Goal: Transaction & Acquisition: Purchase product/service

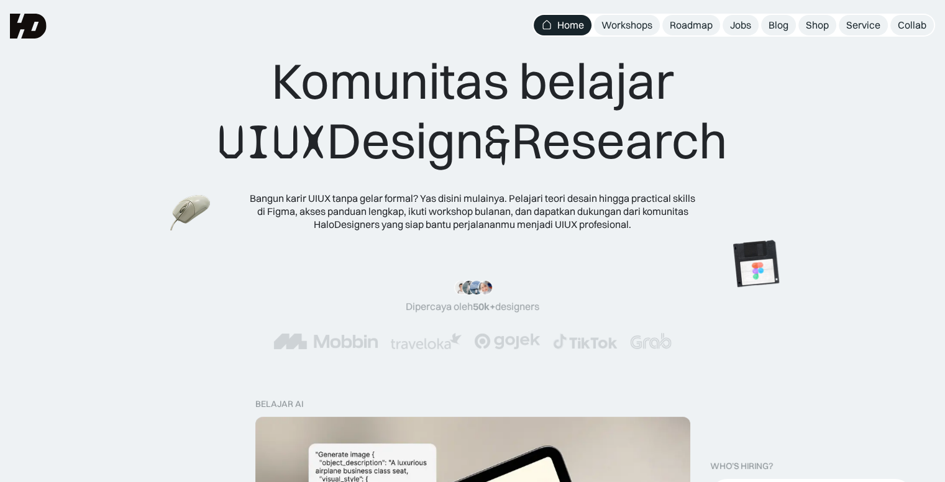
scroll to position [435, 0]
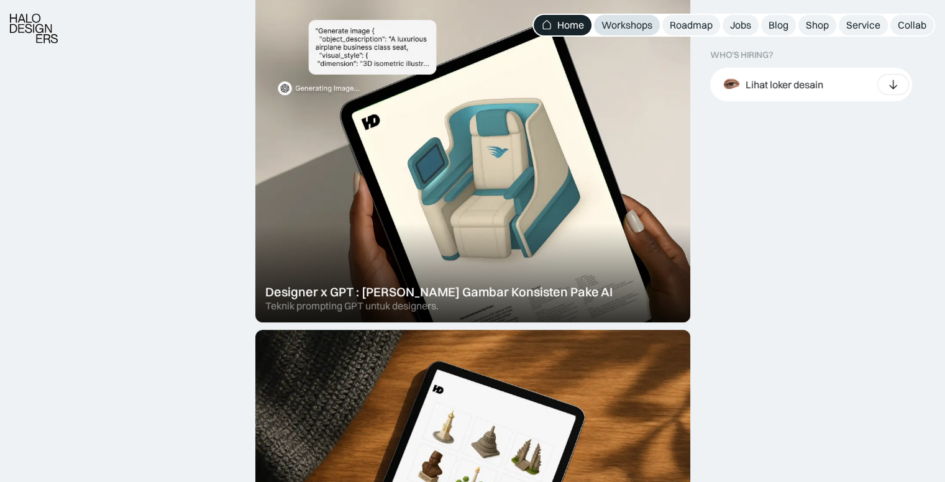
click at [641, 25] on div "Workshops" at bounding box center [627, 25] width 51 height 13
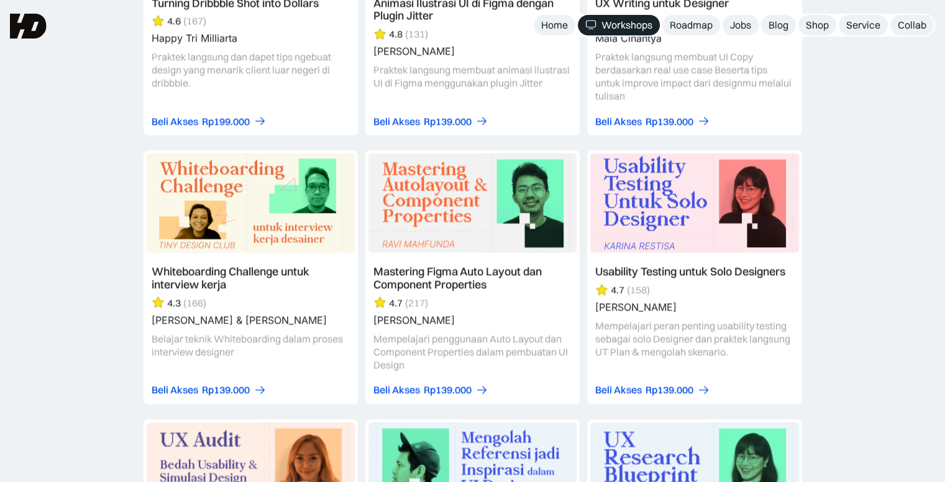
scroll to position [3978, 0]
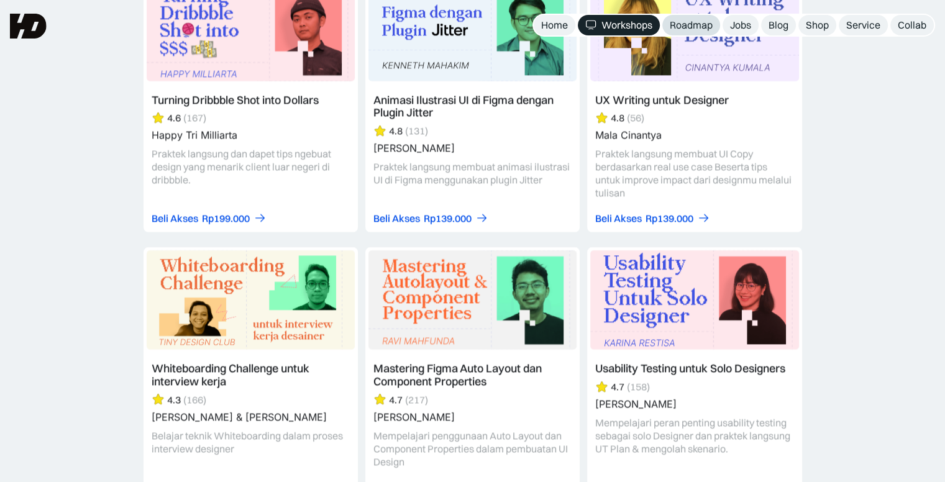
click at [691, 18] on link "Roadmap" at bounding box center [692, 25] width 58 height 21
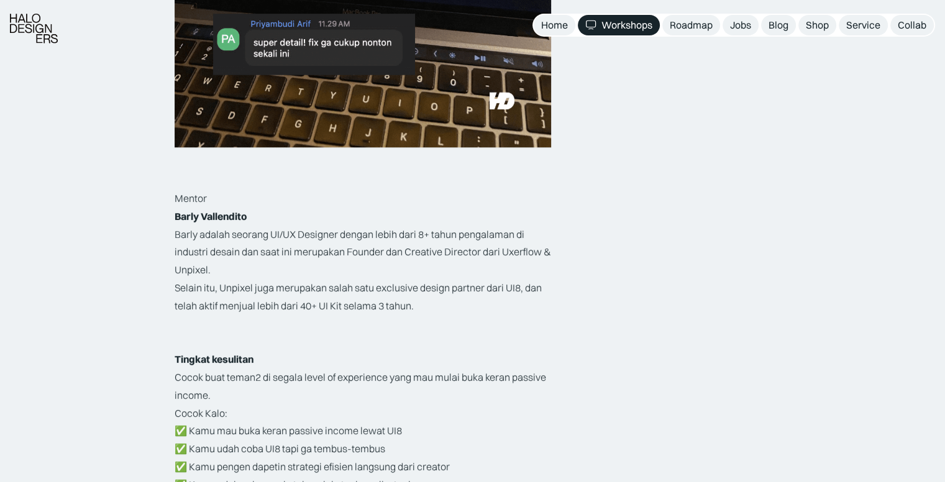
scroll to position [1865, 0]
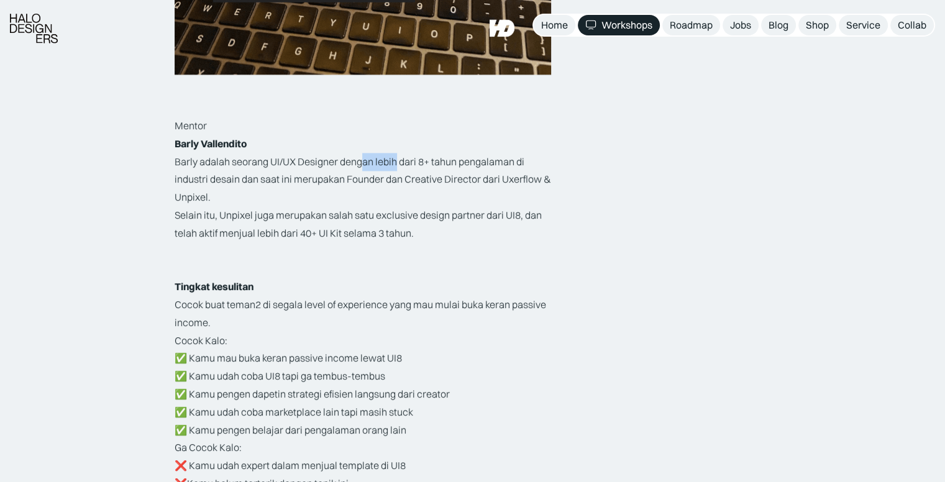
drag, startPoint x: 363, startPoint y: 161, endPoint x: 418, endPoint y: 165, distance: 54.8
click at [407, 165] on p "Barly adalah seorang UI/UX Designer dengan lebih dari 8+ tahun pengalaman di in…" at bounding box center [363, 179] width 377 height 53
drag, startPoint x: 229, startPoint y: 182, endPoint x: 294, endPoint y: 180, distance: 64.7
click at [293, 180] on p "Barly adalah seorang UI/UX Designer dengan lebih dari 8+ tahun pengalaman di in…" at bounding box center [363, 179] width 377 height 53
drag, startPoint x: 403, startPoint y: 180, endPoint x: 447, endPoint y: 183, distance: 44.9
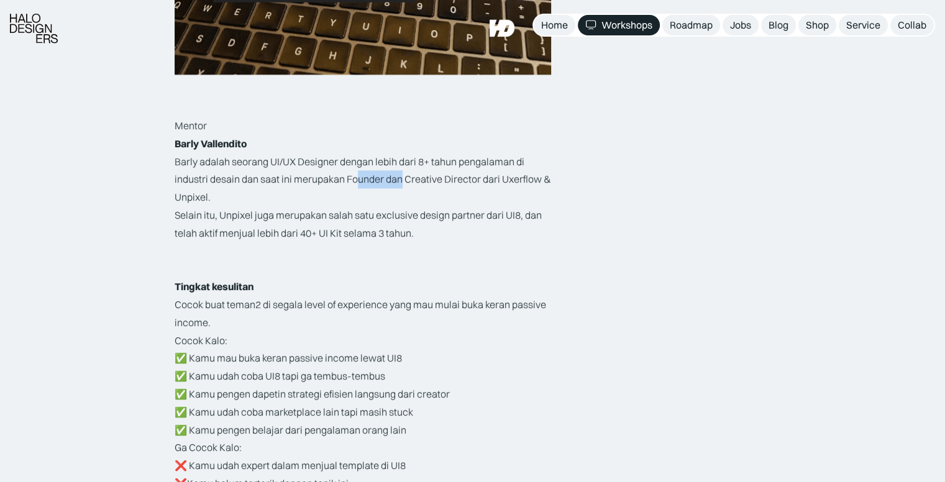
click at [423, 182] on p "Barly adalah seorang UI/UX Designer dengan lebih dari 8+ tahun pengalaman di in…" at bounding box center [363, 179] width 377 height 53
click at [478, 183] on p "Barly adalah seorang UI/UX Designer dengan lebih dari 8+ tahun pengalaman di in…" at bounding box center [363, 179] width 377 height 53
drag, startPoint x: 203, startPoint y: 216, endPoint x: 234, endPoint y: 219, distance: 31.2
click at [234, 219] on p "Selain itu, Unpixel juga merupakan salah satu exclusive design partner dari UI8…" at bounding box center [363, 224] width 377 height 36
drag, startPoint x: 275, startPoint y: 216, endPoint x: 306, endPoint y: 216, distance: 30.5
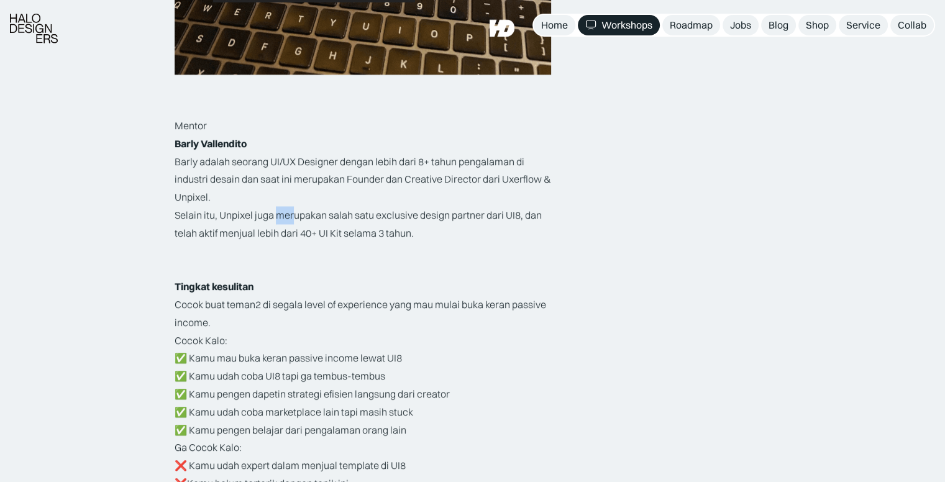
click at [296, 216] on p "Selain itu, Unpixel juga merupakan salah satu exclusive design partner dari UI8…" at bounding box center [363, 224] width 377 height 36
drag, startPoint x: 335, startPoint y: 216, endPoint x: 346, endPoint y: 216, distance: 10.6
click at [343, 216] on p "Selain itu, Unpixel juga merupakan salah satu exclusive design partner dari UI8…" at bounding box center [363, 224] width 377 height 36
drag, startPoint x: 424, startPoint y: 215, endPoint x: 443, endPoint y: 214, distance: 18.7
click at [439, 214] on p "Selain itu, Unpixel juga merupakan salah satu exclusive design partner dari UI8…" at bounding box center [363, 224] width 377 height 36
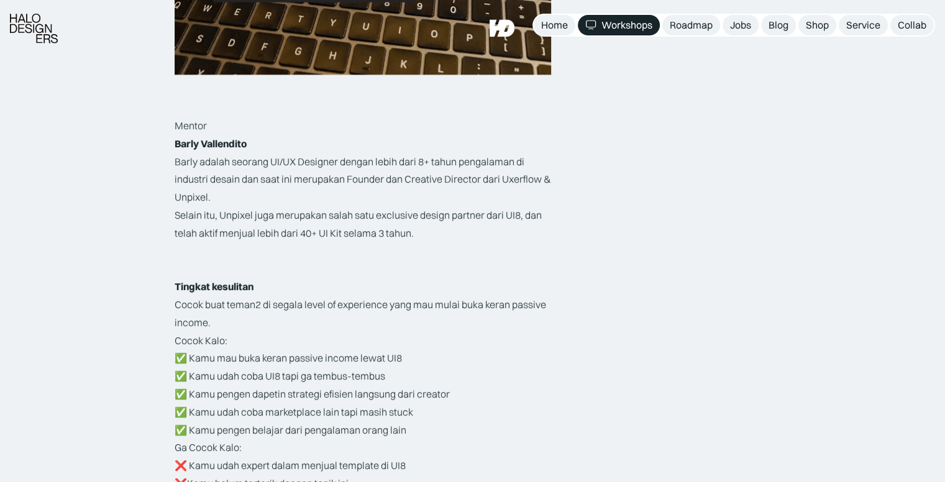
drag, startPoint x: 492, startPoint y: 214, endPoint x: 507, endPoint y: 214, distance: 14.9
click at [497, 214] on p "Selain itu, Unpixel juga merupakan salah satu exclusive design partner dari UI8…" at bounding box center [363, 224] width 377 height 36
drag, startPoint x: 249, startPoint y: 237, endPoint x: 273, endPoint y: 237, distance: 24.2
click at [273, 237] on p "Selain itu, Unpixel juga merupakan salah satu exclusive design partner dari UI8…" at bounding box center [363, 224] width 377 height 36
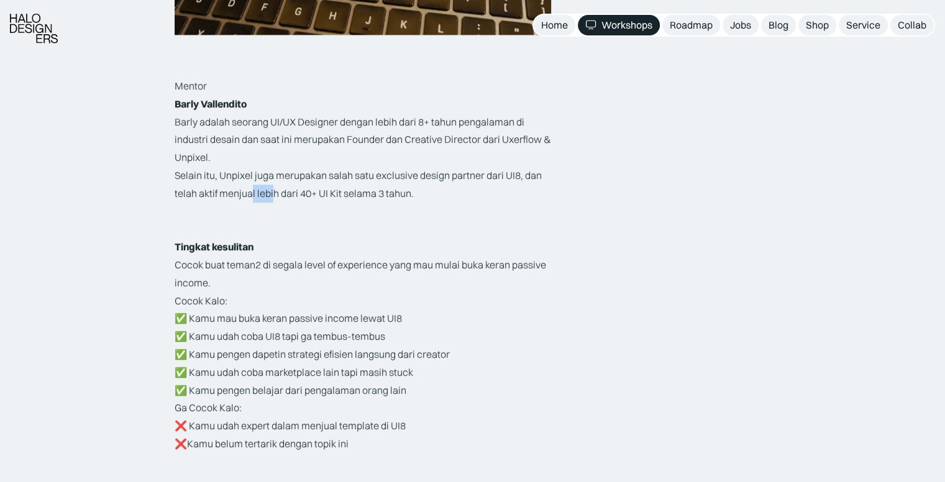
scroll to position [1927, 0]
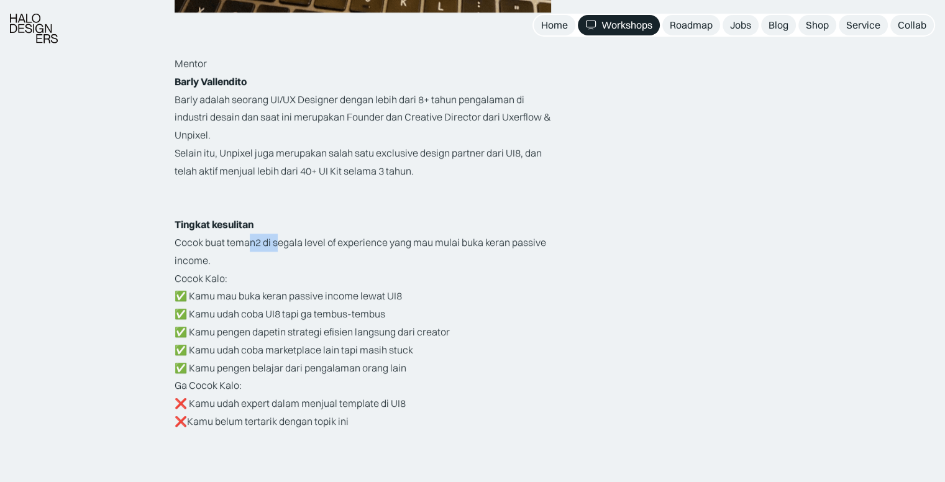
drag, startPoint x: 250, startPoint y: 246, endPoint x: 288, endPoint y: 246, distance: 38.5
click at [288, 246] on p "Cocok buat teman2 di segala level of experience yang mau mulai buka keran passi…" at bounding box center [363, 252] width 377 height 36
click at [323, 247] on p "Cocok buat teman2 di segala level of experience yang mau mulai buka keran passi…" at bounding box center [363, 252] width 377 height 36
drag, startPoint x: 296, startPoint y: 241, endPoint x: 395, endPoint y: 245, distance: 99.5
click at [395, 245] on p "Cocok buat teman2 di segala level of experience yang mau mulai buka keran passi…" at bounding box center [363, 252] width 377 height 36
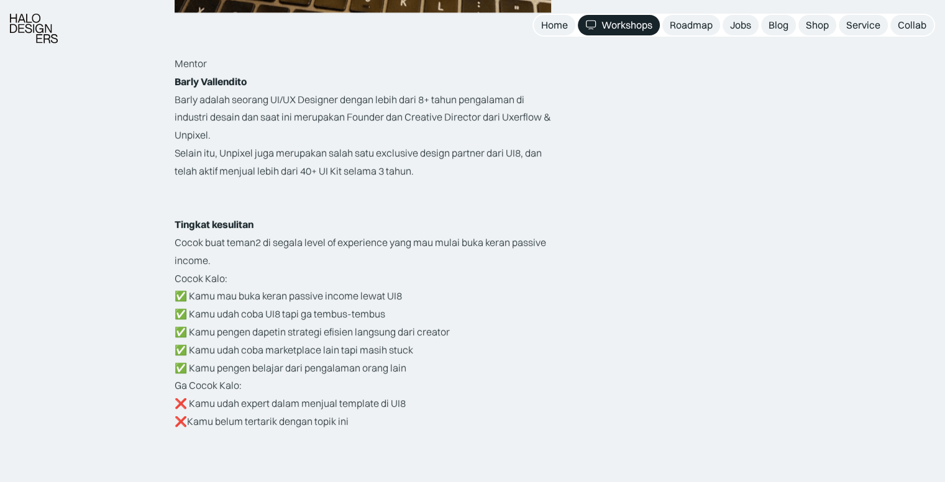
drag, startPoint x: 438, startPoint y: 244, endPoint x: 459, endPoint y: 244, distance: 21.1
click at [438, 244] on p "Cocok buat teman2 di segala level of experience yang mau mulai buka keran passi…" at bounding box center [363, 252] width 377 height 36
click at [470, 244] on p "Cocok buat teman2 di segala level of experience yang mau mulai buka keran passi…" at bounding box center [363, 252] width 377 height 36
drag, startPoint x: 194, startPoint y: 278, endPoint x: 219, endPoint y: 278, distance: 24.9
click at [219, 278] on p "Cocok Kalo: ✅ Kamu mau buka keran passive income lewat UI8 ✅ Kamu udah coba UI8…" at bounding box center [363, 324] width 377 height 108
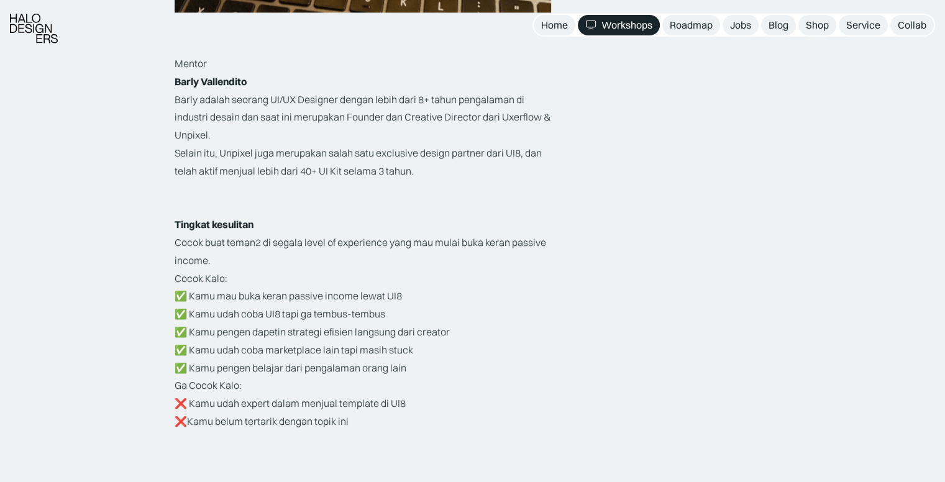
click at [211, 245] on p "Cocok buat teman2 di segala level of experience yang mau mulai buka keran passi…" at bounding box center [363, 252] width 377 height 36
drag, startPoint x: 311, startPoint y: 244, endPoint x: 375, endPoint y: 244, distance: 64.6
click at [373, 244] on p "Cocok buat teman2 di segala level of experience yang mau mulai buka keran passi…" at bounding box center [363, 252] width 377 height 36
click at [420, 244] on p "Cocok buat teman2 di segala level of experience yang mau mulai buka keran passi…" at bounding box center [363, 252] width 377 height 36
click at [287, 244] on p "Cocok buat teman2 di segala level of experience yang mau mulai buka keran passi…" at bounding box center [363, 252] width 377 height 36
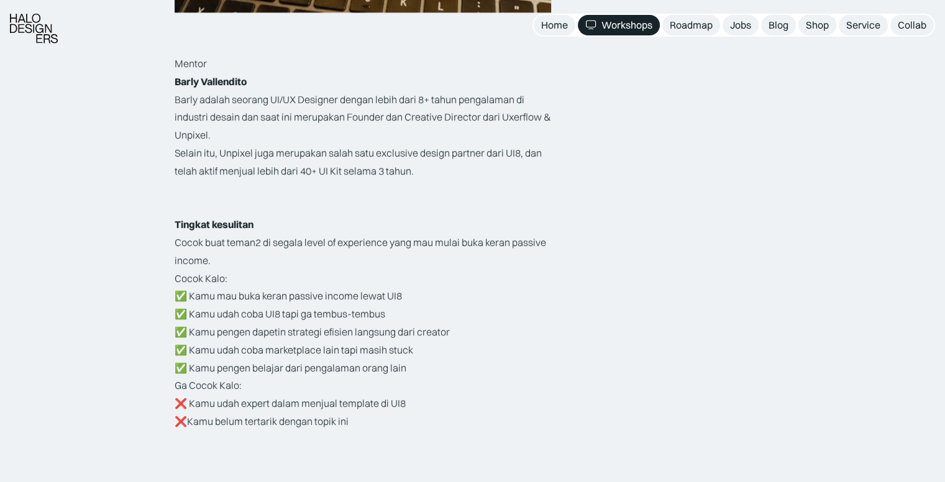
click at [264, 246] on p "Cocok buat teman2 di segala level of experience yang mau mulai buka keran passi…" at bounding box center [363, 252] width 377 height 36
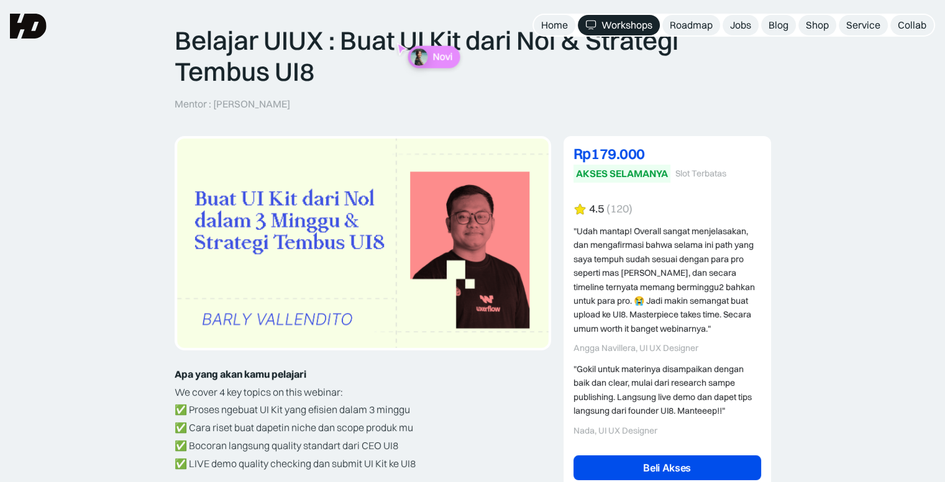
scroll to position [62, 0]
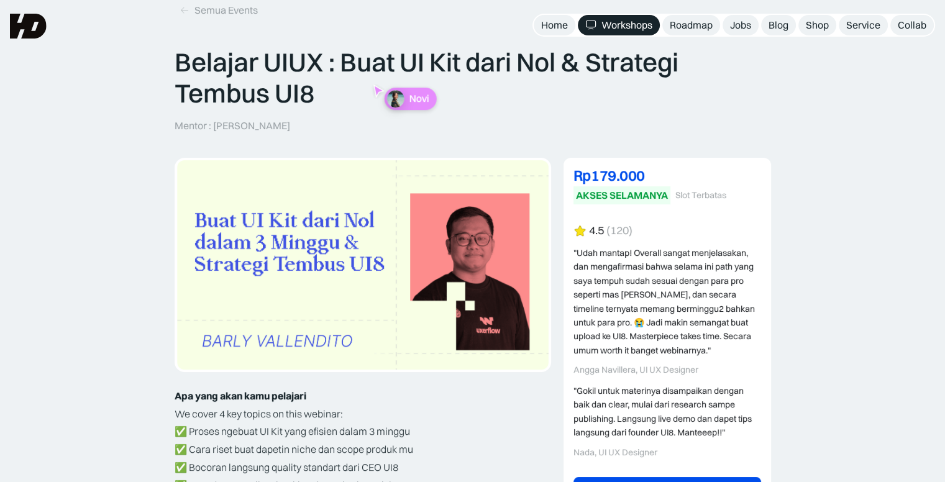
click at [520, 200] on img at bounding box center [363, 264] width 372 height 209
click at [393, 393] on p "Apa yang akan kamu pelajari" at bounding box center [363, 396] width 377 height 18
click at [441, 301] on img at bounding box center [363, 264] width 372 height 209
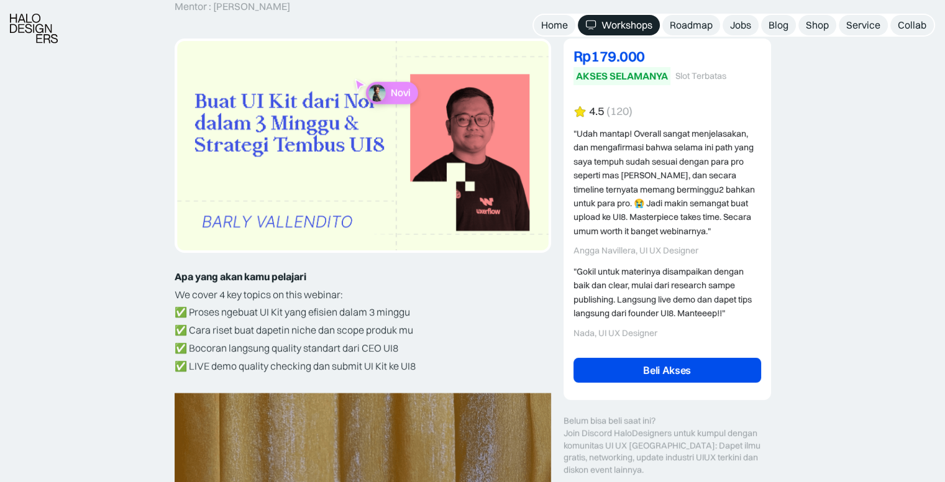
scroll to position [186, 0]
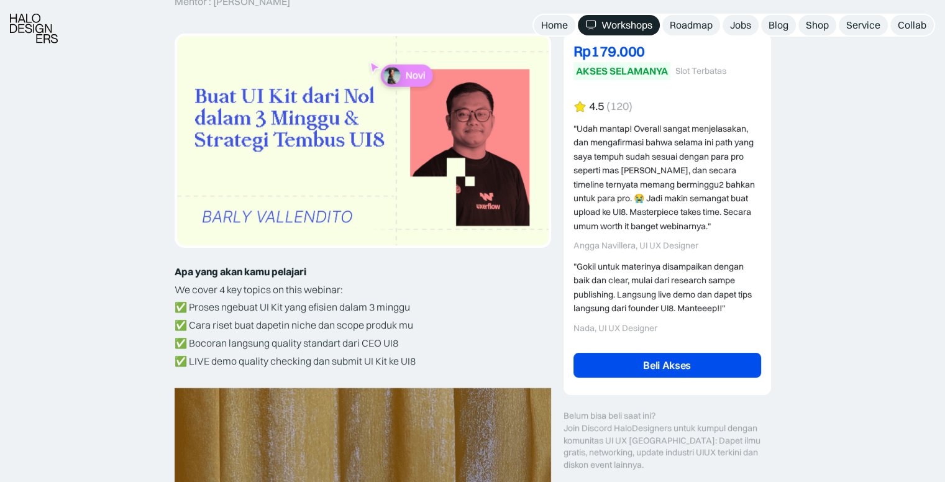
click at [441, 301] on p "✅ Proses ngebuat UI Kit yang efisien dalam 3 minggu ✅ Cara riset buat dapetin n…" at bounding box center [363, 333] width 377 height 71
click at [610, 355] on link "Beli Akses" at bounding box center [668, 365] width 188 height 25
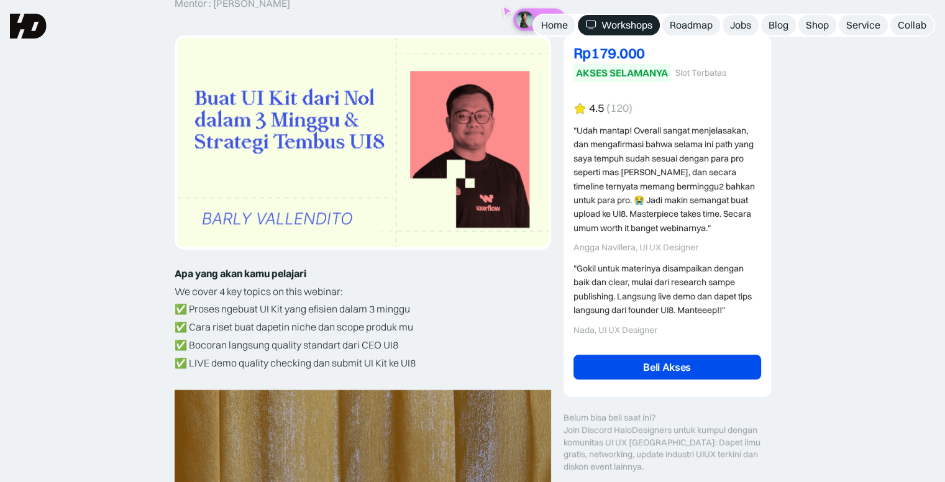
scroll to position [186, 0]
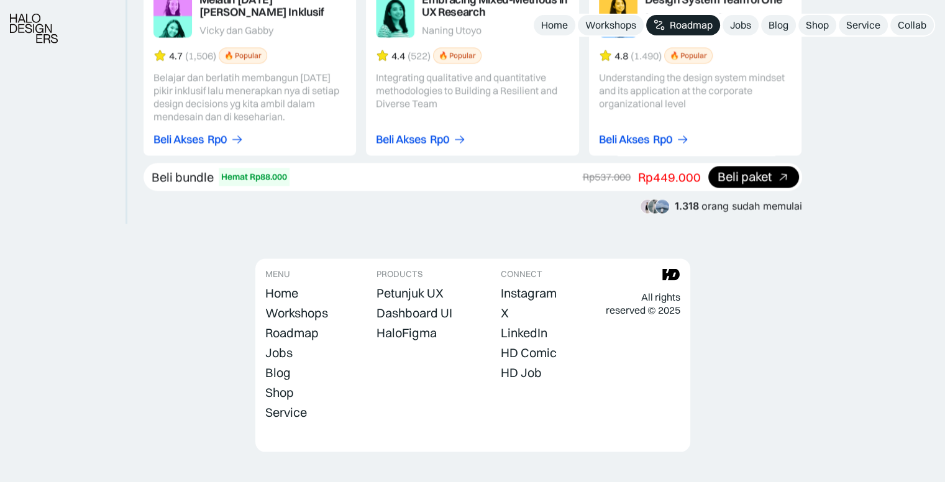
scroll to position [2362, 0]
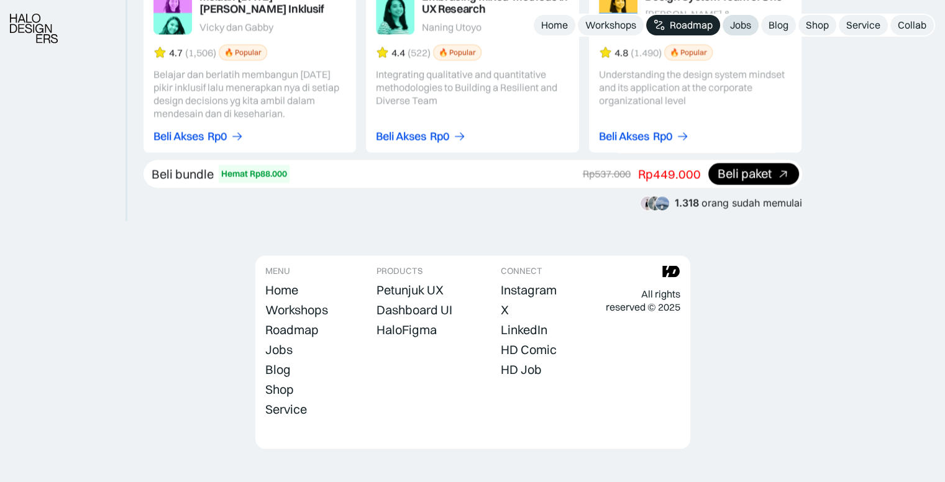
click at [735, 25] on div "Jobs" at bounding box center [740, 25] width 21 height 13
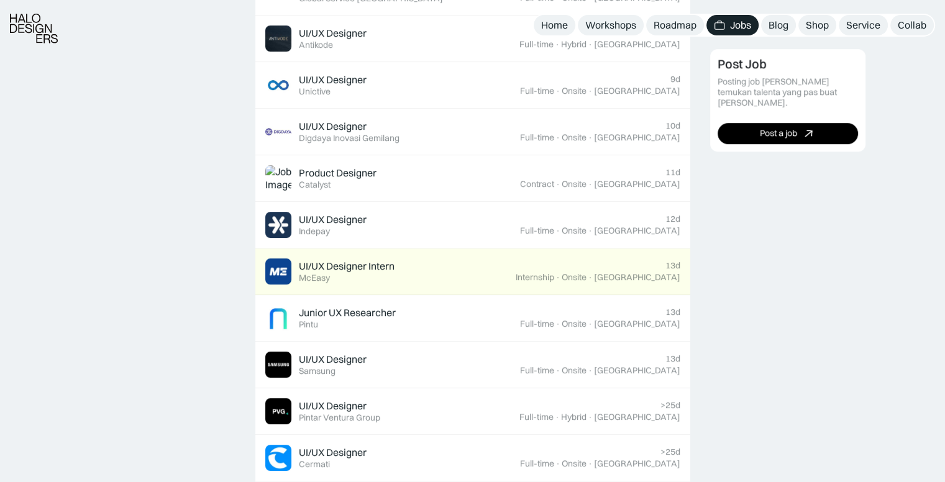
scroll to position [808, 0]
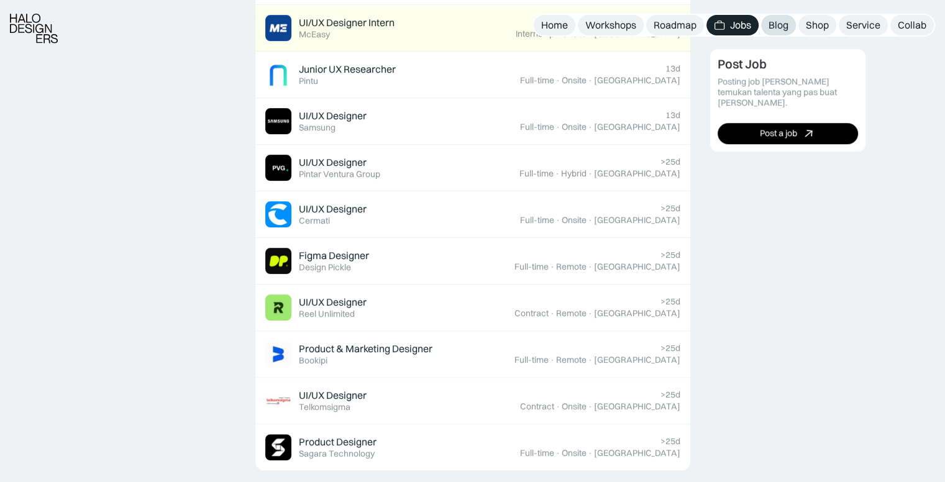
click at [776, 26] on div "Blog" at bounding box center [779, 25] width 20 height 13
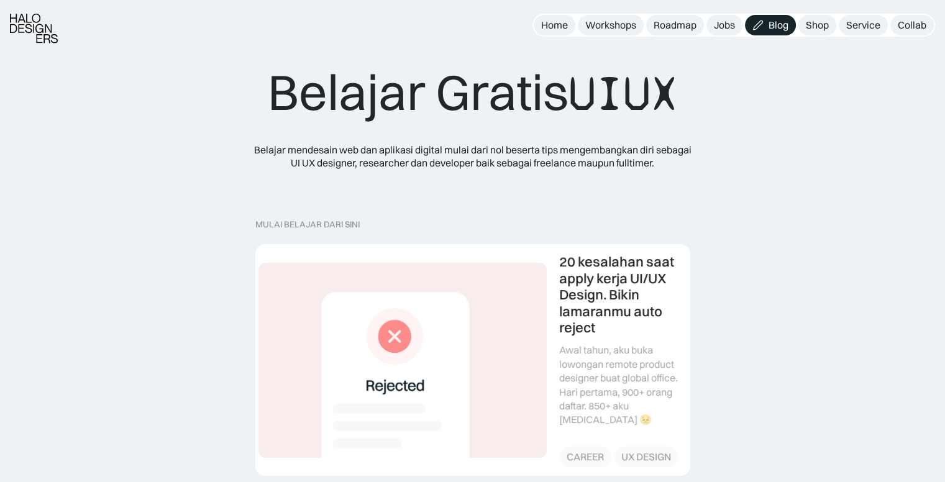
scroll to position [311, 0]
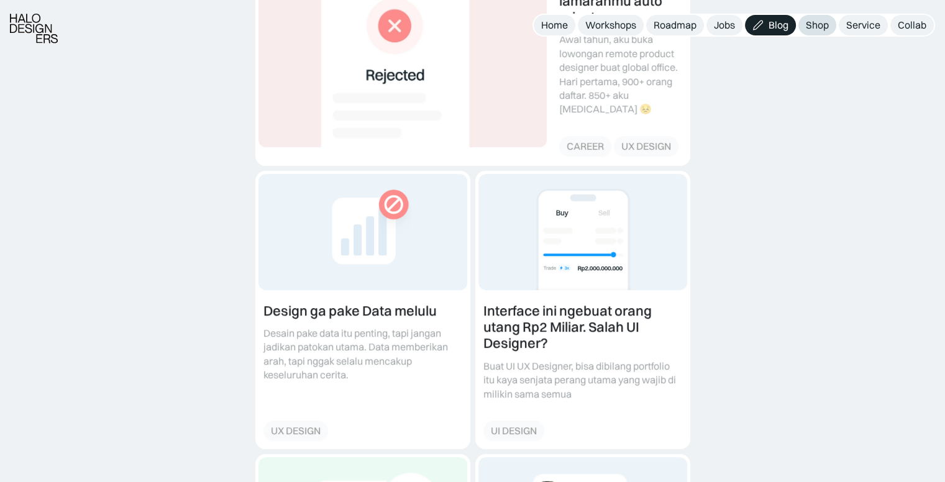
click at [810, 30] on div "Shop" at bounding box center [817, 25] width 23 height 13
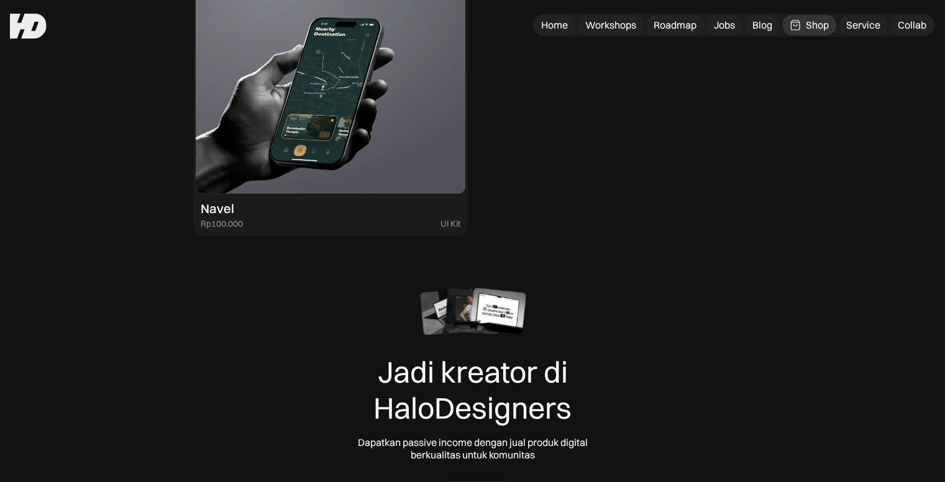
scroll to position [3476, 0]
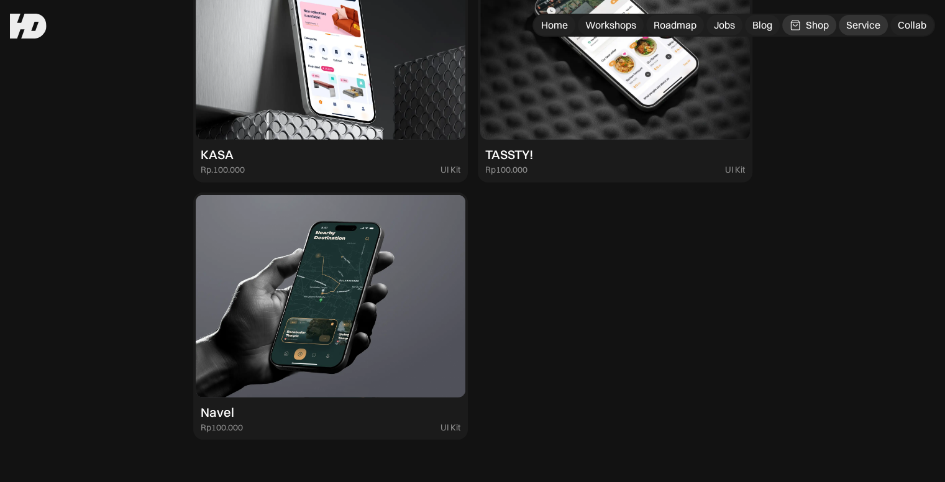
click at [858, 33] on link "Service" at bounding box center [863, 25] width 49 height 21
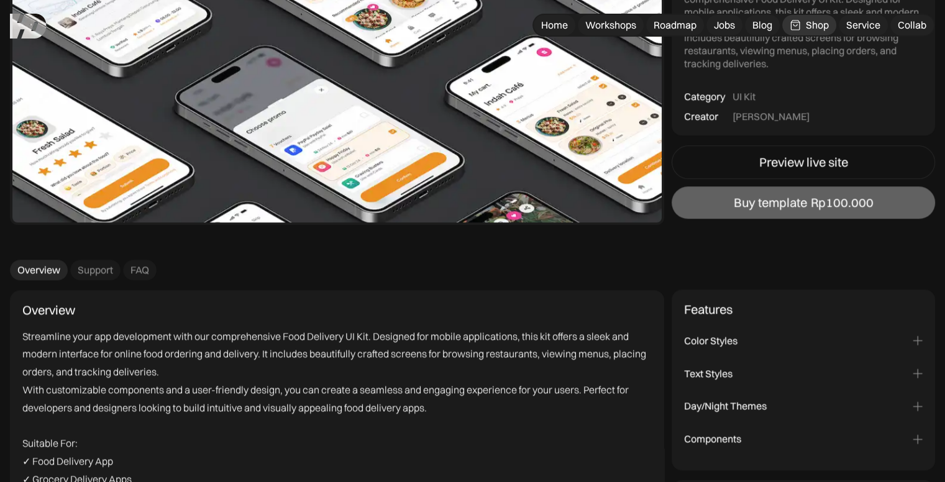
scroll to position [1243, 0]
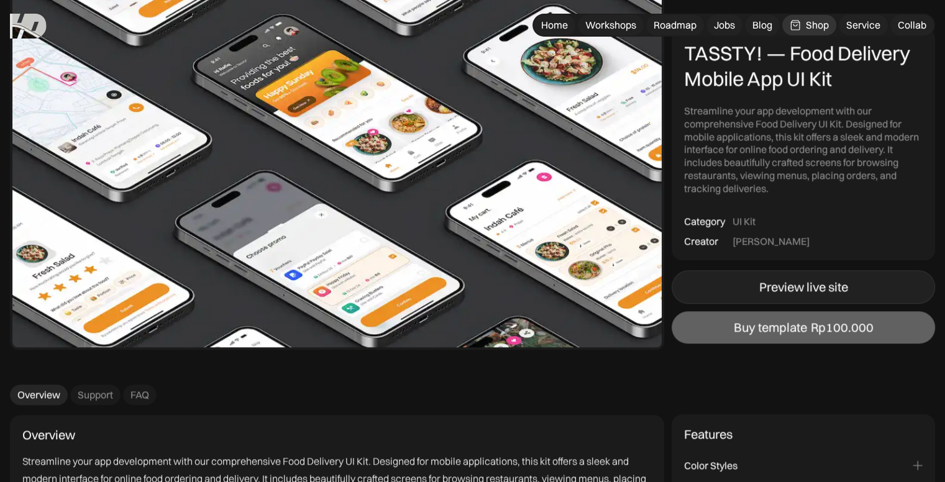
click at [796, 285] on div "Preview live site" at bounding box center [803, 287] width 89 height 15
